Goal: Transaction & Acquisition: Purchase product/service

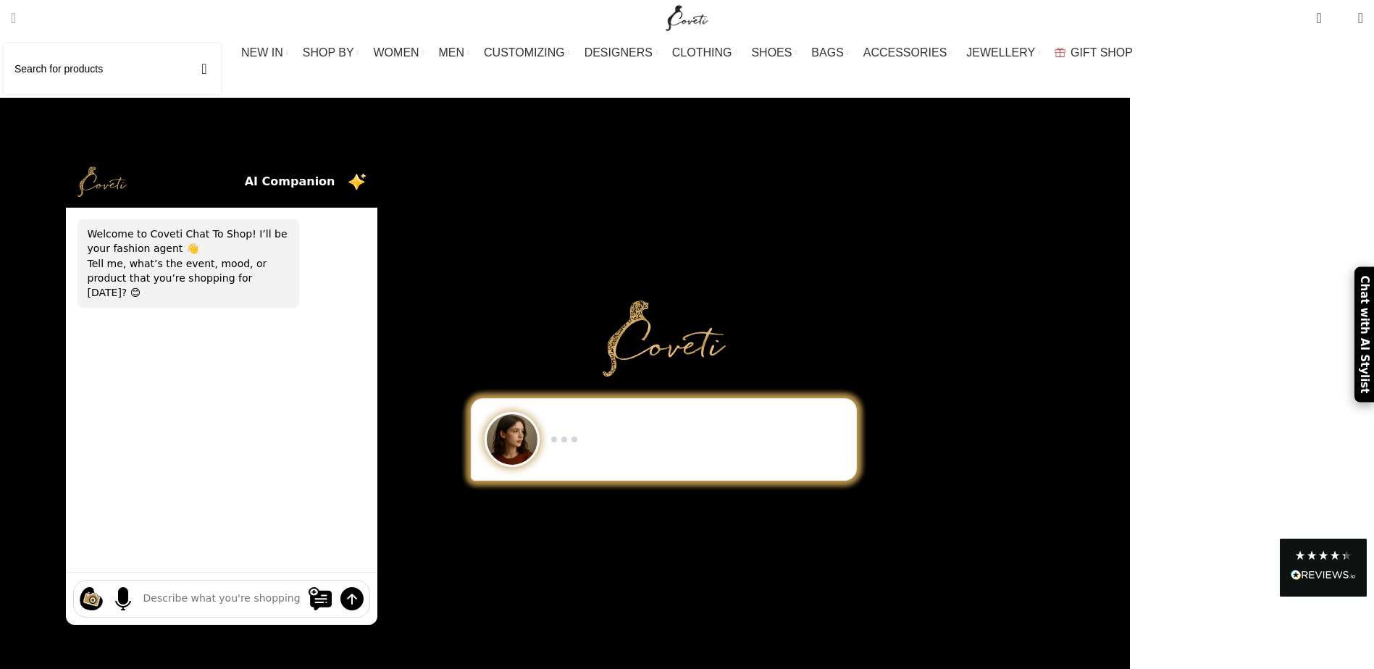
click at [16, 20] on span "Search" at bounding box center [13, 18] width 5 height 14
click at [75, 65] on input "Search" at bounding box center [112, 68] width 217 height 51
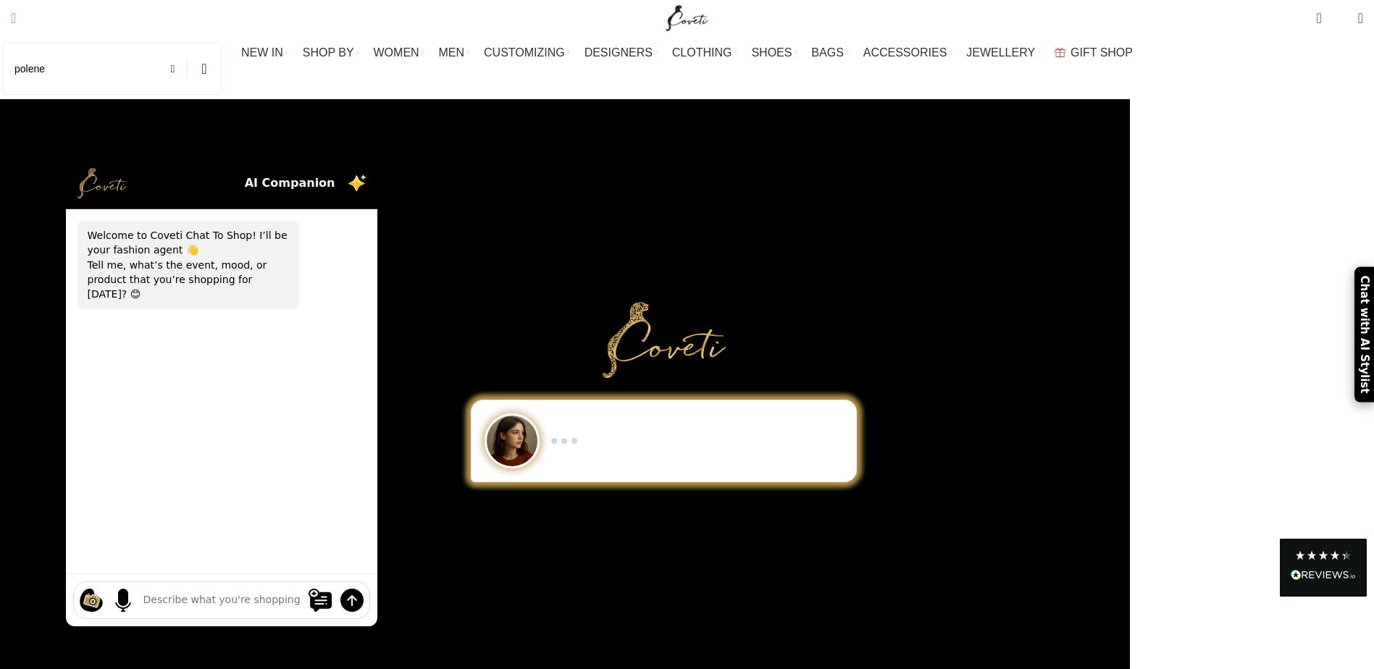
type input "polene"
click at [188, 43] on button "Search" at bounding box center [204, 68] width 33 height 51
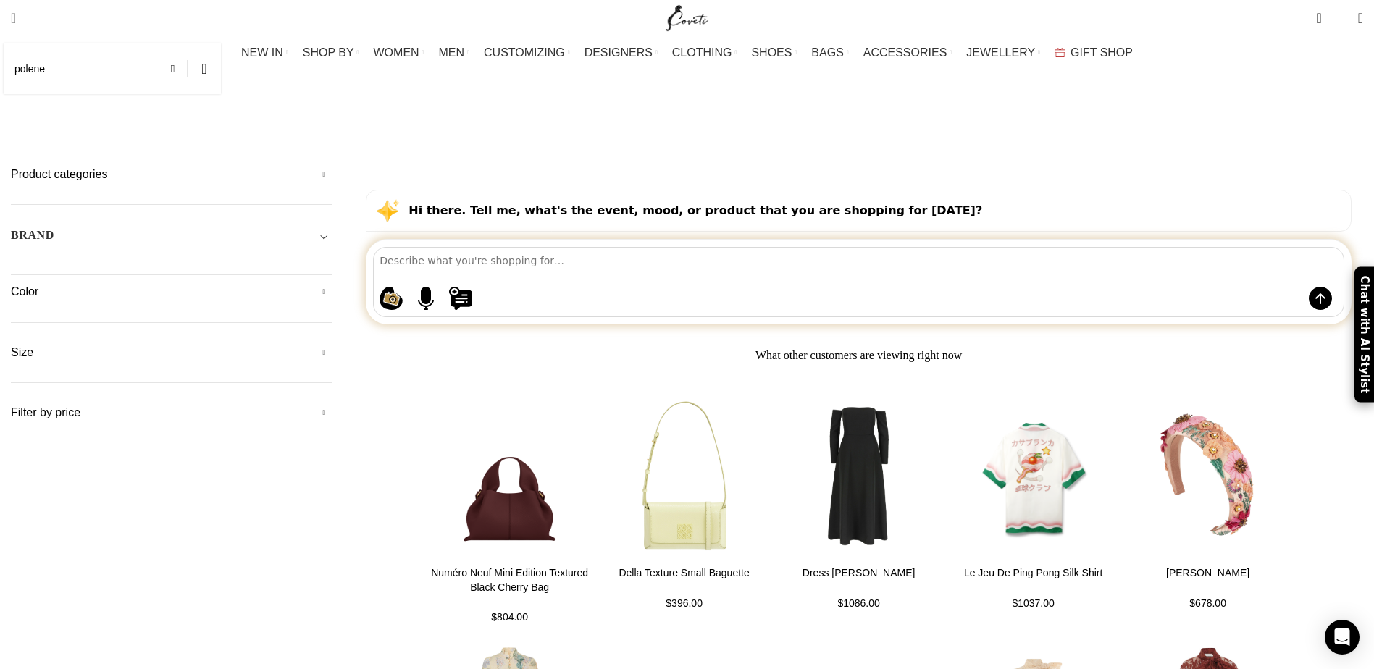
click at [16, 12] on span "Search" at bounding box center [13, 18] width 5 height 14
click at [90, 70] on input "polene" at bounding box center [112, 68] width 217 height 51
type input "polene mokki"
click at [188, 43] on button "Search" at bounding box center [204, 68] width 33 height 51
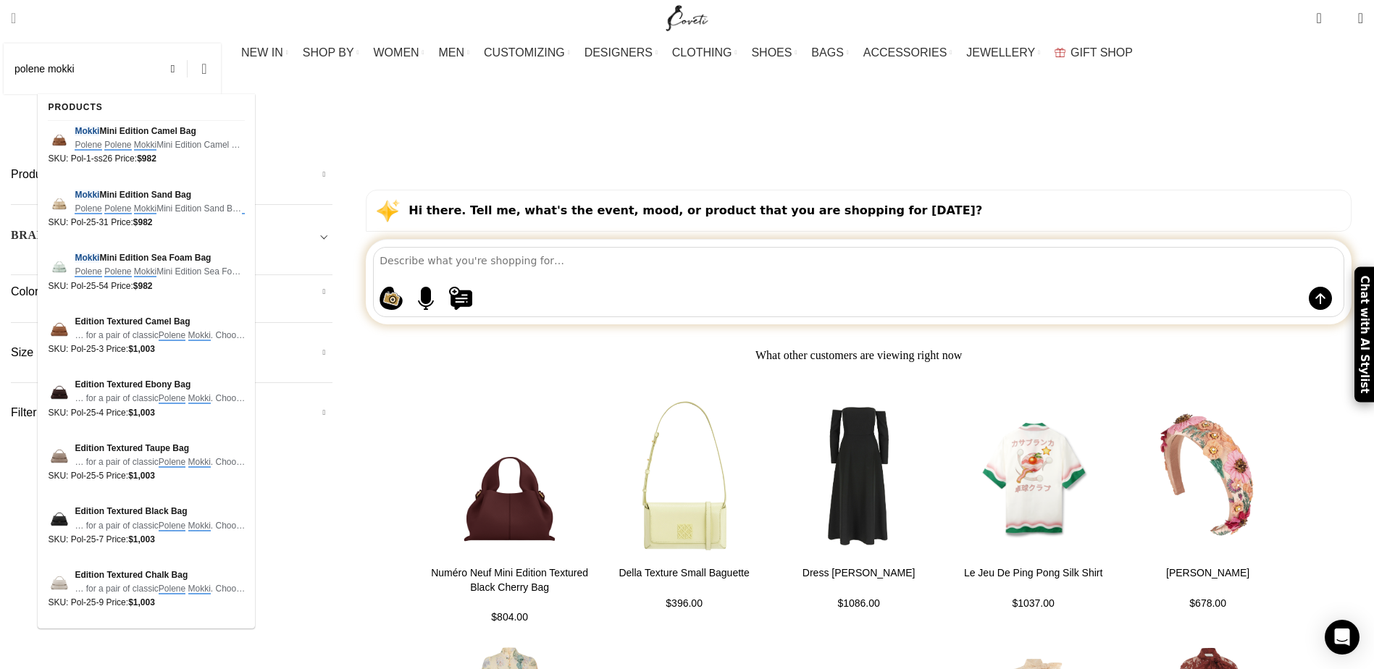
click at [221, 78] on button "Search" at bounding box center [204, 68] width 33 height 51
